Goal: Navigation & Orientation: Go to known website

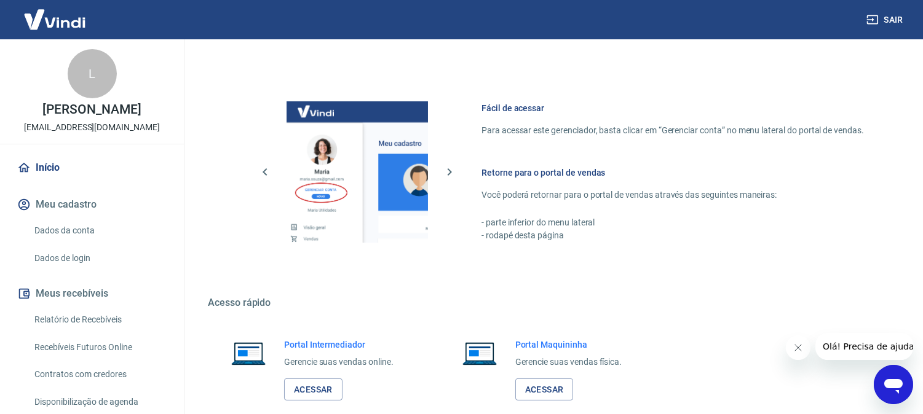
scroll to position [684, 0]
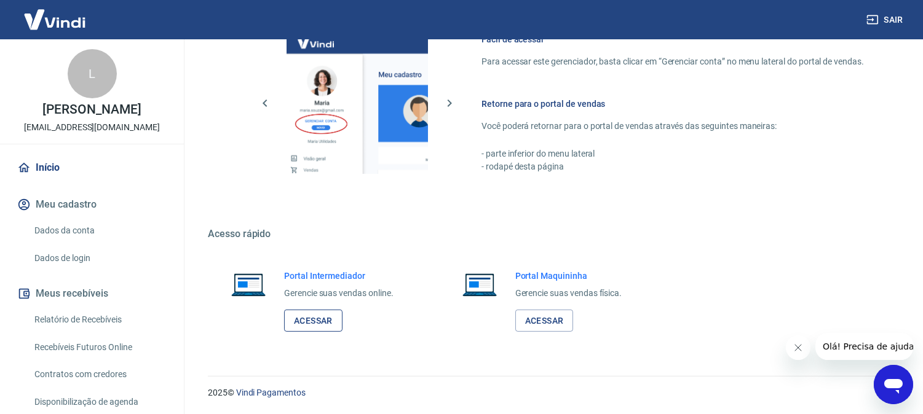
click at [323, 320] on link "Acessar" at bounding box center [313, 321] width 58 height 23
